Goal: Information Seeking & Learning: Learn about a topic

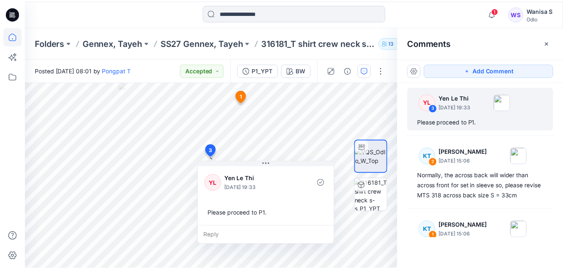
scroll to position [45, 0]
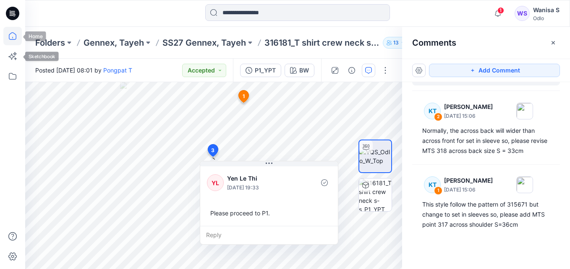
click at [11, 33] on icon at bounding box center [13, 36] width 8 height 8
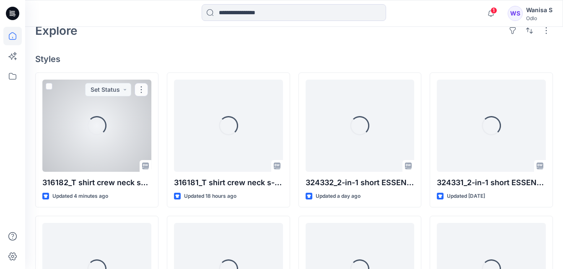
scroll to position [210, 0]
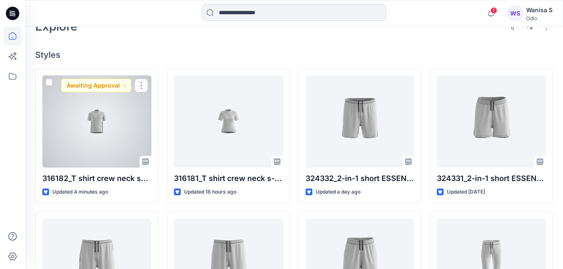
click at [101, 116] on div at bounding box center [96, 122] width 109 height 92
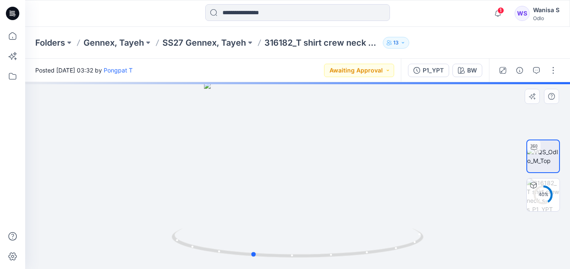
drag, startPoint x: 374, startPoint y: 192, endPoint x: 328, endPoint y: 185, distance: 46.6
click at [328, 185] on div at bounding box center [297, 175] width 545 height 187
drag, startPoint x: 326, startPoint y: 182, endPoint x: 298, endPoint y: 177, distance: 28.2
click at [298, 177] on div at bounding box center [297, 175] width 545 height 187
drag, startPoint x: 298, startPoint y: 177, endPoint x: 339, endPoint y: 180, distance: 40.9
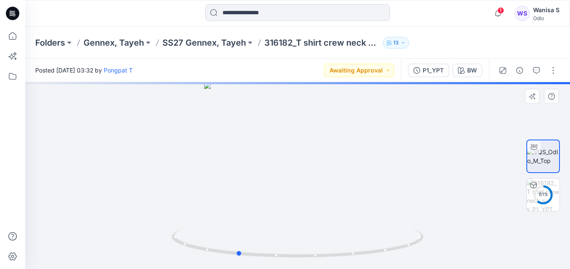
click at [339, 180] on div at bounding box center [297, 175] width 545 height 187
drag, startPoint x: 328, startPoint y: 177, endPoint x: 356, endPoint y: 182, distance: 28.4
click at [356, 182] on div at bounding box center [297, 175] width 545 height 187
drag, startPoint x: 313, startPoint y: 136, endPoint x: 316, endPoint y: 202, distance: 65.9
click at [316, 202] on div at bounding box center [297, 175] width 545 height 187
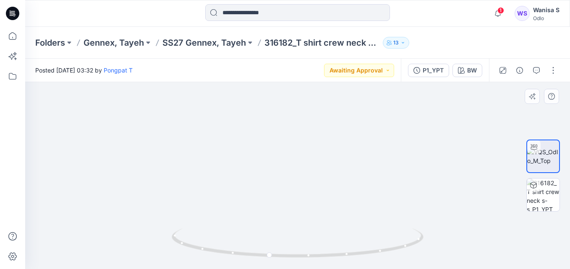
drag, startPoint x: 323, startPoint y: 112, endPoint x: 338, endPoint y: 224, distance: 113.8
click at [338, 224] on img at bounding box center [297, 162] width 437 height 214
drag, startPoint x: 349, startPoint y: 155, endPoint x: 397, endPoint y: 154, distance: 48.2
click at [396, 154] on img at bounding box center [297, 169] width 437 height 199
drag, startPoint x: 385, startPoint y: 188, endPoint x: 410, endPoint y: 177, distance: 27.4
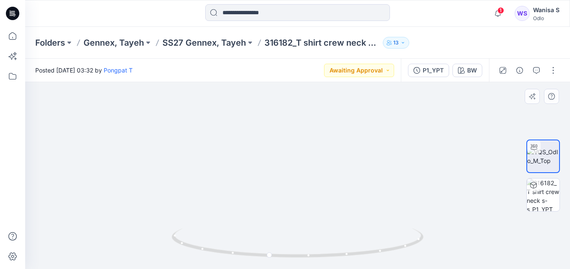
click at [410, 177] on img at bounding box center [297, 165] width 437 height 208
drag, startPoint x: 317, startPoint y: 192, endPoint x: 355, endPoint y: 198, distance: 38.3
click at [355, 198] on img at bounding box center [297, 163] width 437 height 213
drag, startPoint x: 387, startPoint y: 191, endPoint x: 421, endPoint y: 174, distance: 37.9
click at [421, 175] on img at bounding box center [297, 158] width 437 height 224
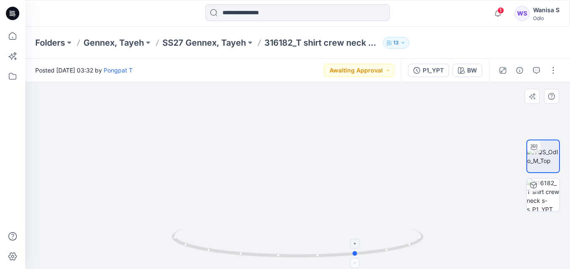
drag, startPoint x: 314, startPoint y: 255, endPoint x: 408, endPoint y: 248, distance: 94.6
click at [408, 248] on icon at bounding box center [299, 244] width 254 height 31
drag, startPoint x: 385, startPoint y: 253, endPoint x: 430, endPoint y: 246, distance: 45.9
click at [430, 246] on div at bounding box center [297, 175] width 545 height 187
drag, startPoint x: 313, startPoint y: 254, endPoint x: 377, endPoint y: 249, distance: 64.4
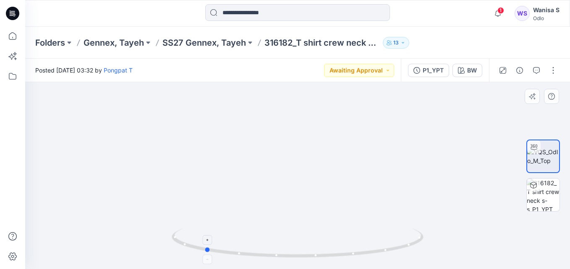
click at [375, 249] on icon at bounding box center [299, 244] width 254 height 31
drag, startPoint x: 362, startPoint y: 257, endPoint x: 337, endPoint y: 256, distance: 25.2
click at [337, 256] on icon at bounding box center [299, 244] width 254 height 31
drag, startPoint x: 344, startPoint y: 173, endPoint x: 354, endPoint y: 263, distance: 90.7
click at [354, 263] on div at bounding box center [297, 175] width 545 height 187
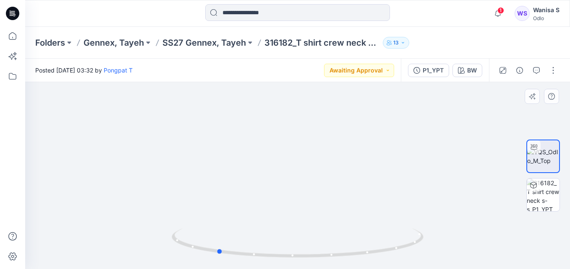
drag, startPoint x: 321, startPoint y: 250, endPoint x: 342, endPoint y: 159, distance: 93.0
click at [342, 159] on div at bounding box center [297, 175] width 545 height 187
click at [549, 202] on img at bounding box center [543, 195] width 33 height 33
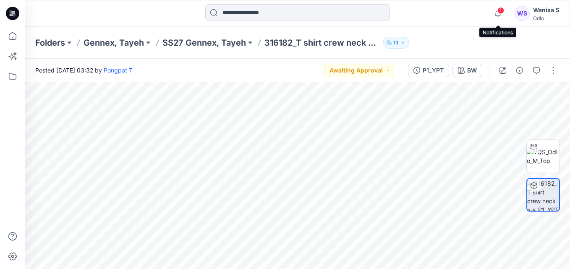
click at [503, 12] on span "1" at bounding box center [500, 10] width 7 height 7
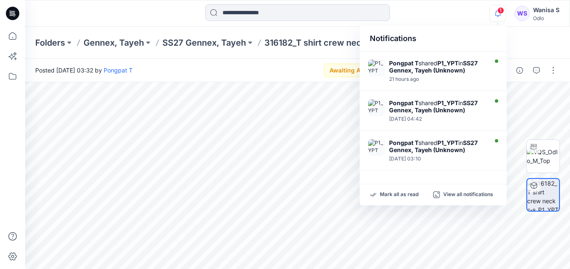
scroll to position [124, 0]
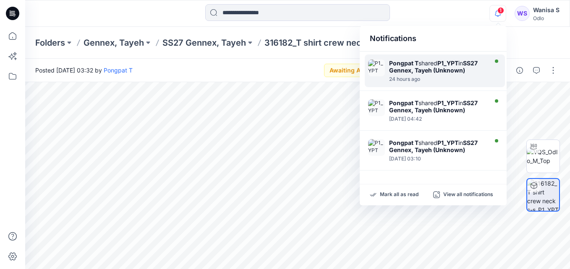
click at [444, 76] on div "24 hours ago" at bounding box center [437, 79] width 96 height 6
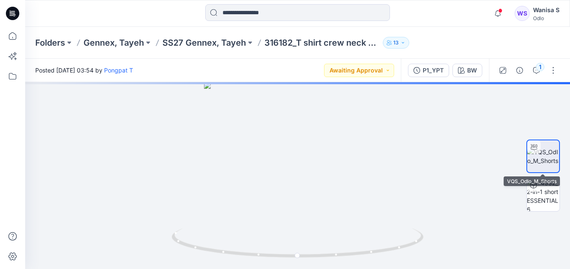
click at [545, 165] on img at bounding box center [543, 157] width 32 height 18
click at [538, 69] on div "1" at bounding box center [540, 67] width 8 height 8
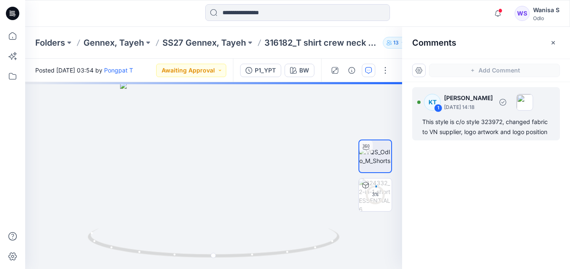
click at [506, 125] on div "This style is c/o style 323972, changed fabric to VN supplier, logo artwork and…" at bounding box center [486, 127] width 128 height 20
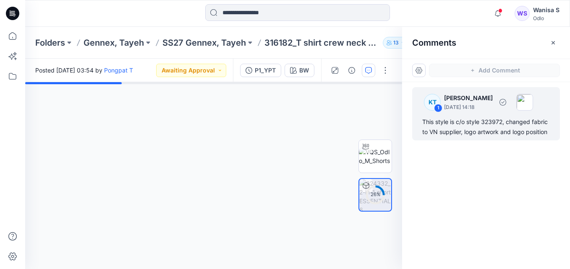
click at [436, 105] on div "1" at bounding box center [438, 108] width 8 height 8
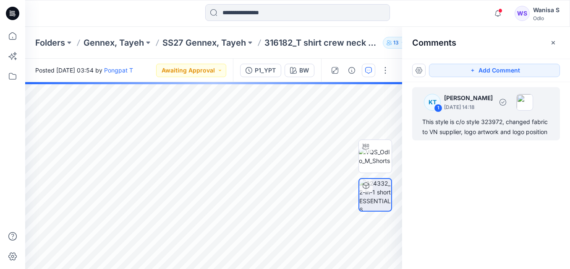
click at [463, 123] on div "This style is c/o style 323972, changed fabric to VN supplier, logo artwork and…" at bounding box center [486, 127] width 128 height 20
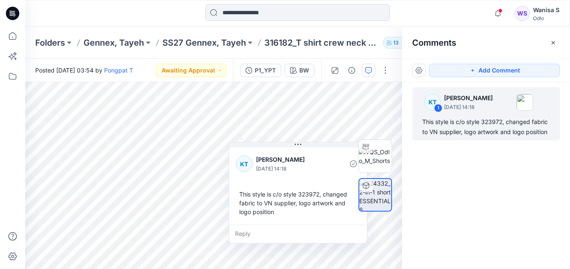
click at [245, 175] on div "2 1 [PERSON_NAME] [DATE] 14:18 This style is c/o style 323972, changed fabric t…" at bounding box center [213, 175] width 377 height 187
